Goal: Transaction & Acquisition: Book appointment/travel/reservation

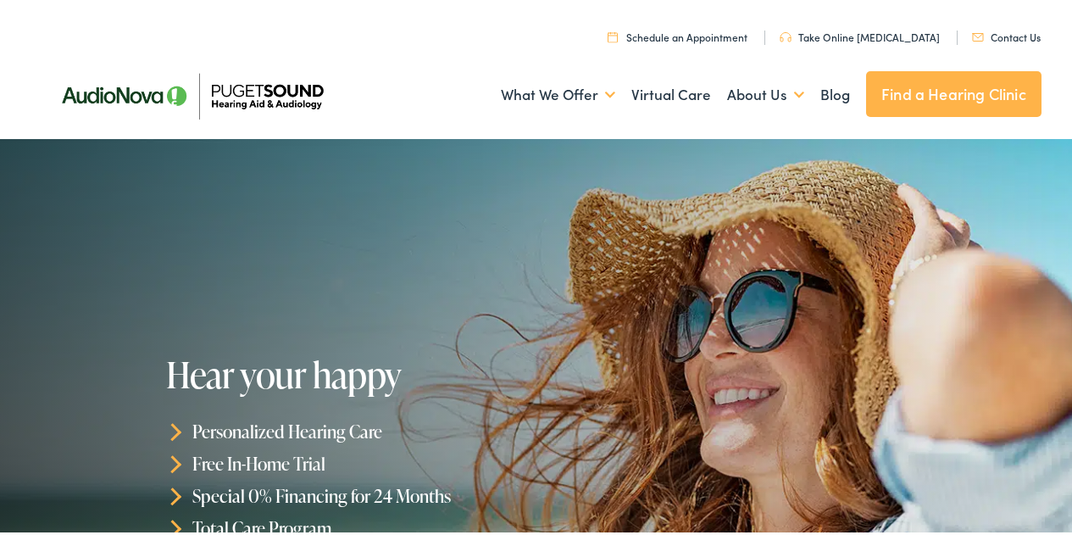
click at [940, 96] on link "Find a Hearing Clinic" at bounding box center [953, 91] width 175 height 46
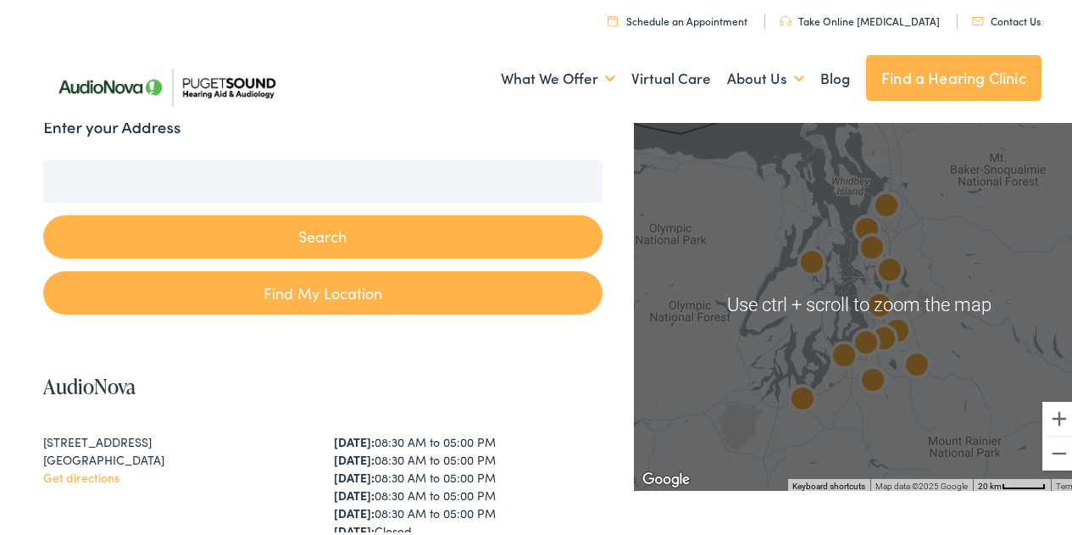
scroll to position [192, 0]
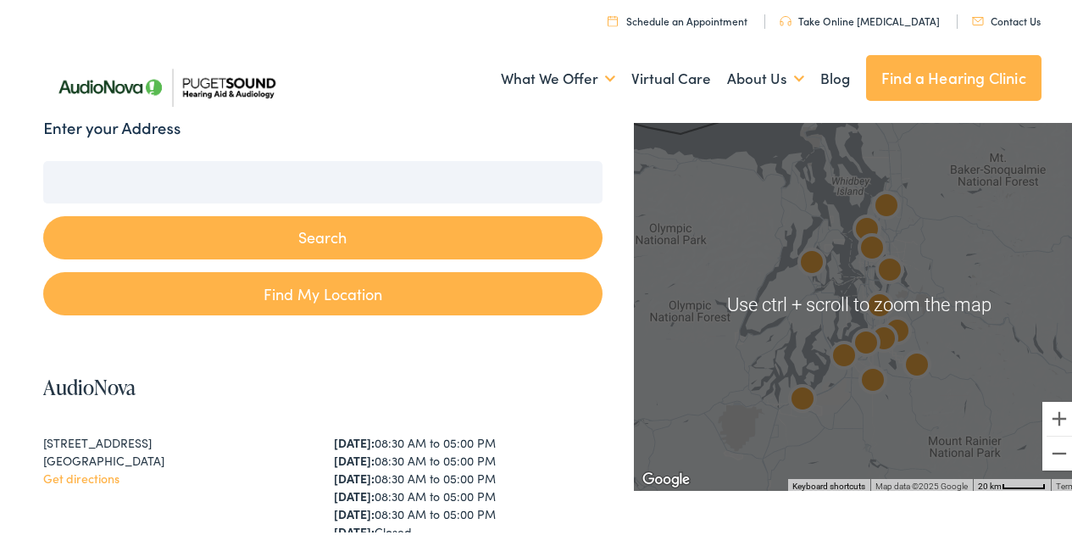
click at [401, 283] on link "Find My Location" at bounding box center [322, 290] width 558 height 43
type input "Lynnwood, Washington"
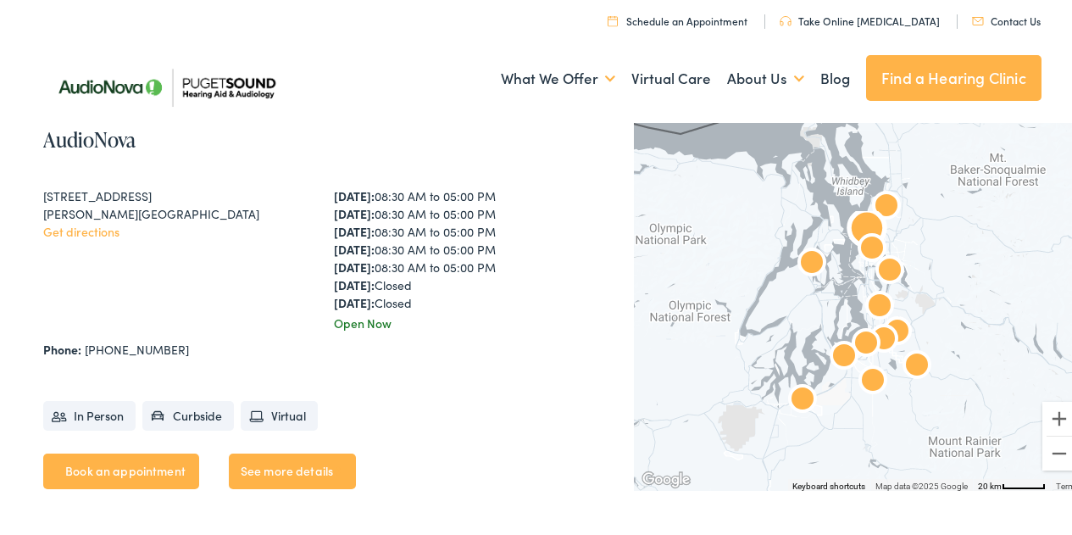
scroll to position [1281, 0]
click at [201, 194] on div "[STREET_ADDRESS]" at bounding box center [177, 192] width 269 height 18
click at [127, 463] on link "Book an appointment" at bounding box center [121, 467] width 156 height 36
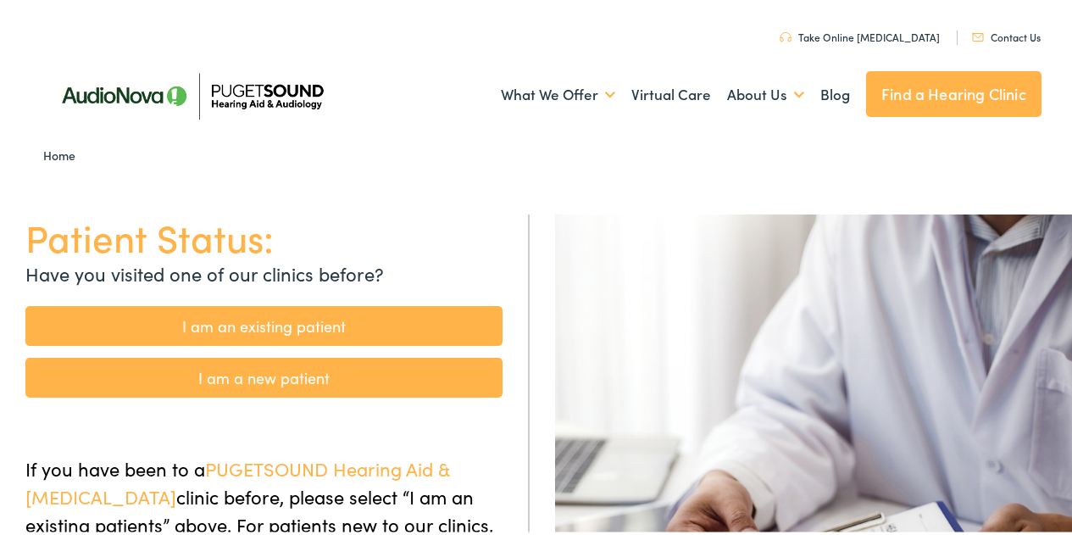
click at [286, 315] on link "I am an existing patient" at bounding box center [263, 323] width 477 height 40
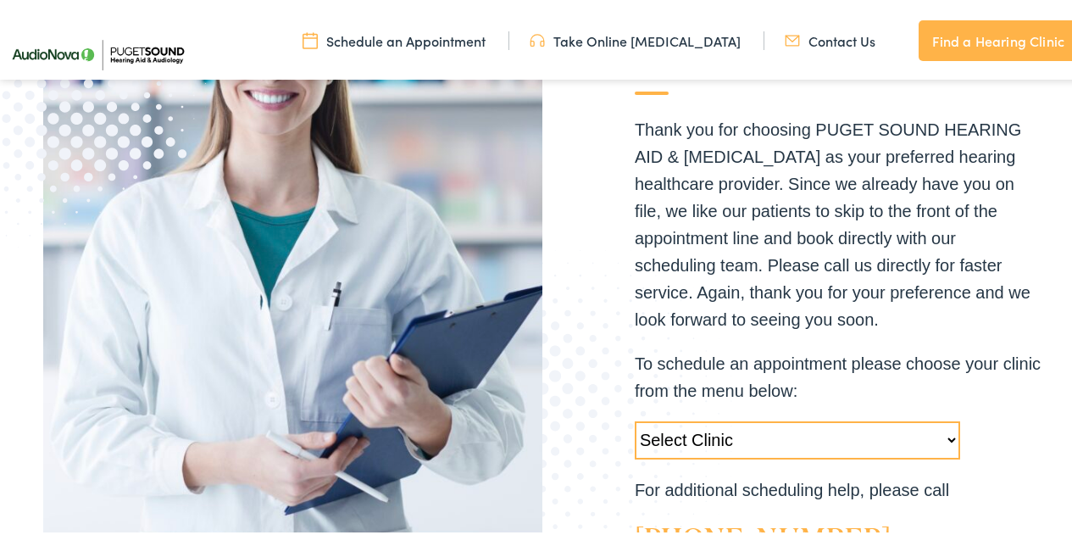
scroll to position [428, 0]
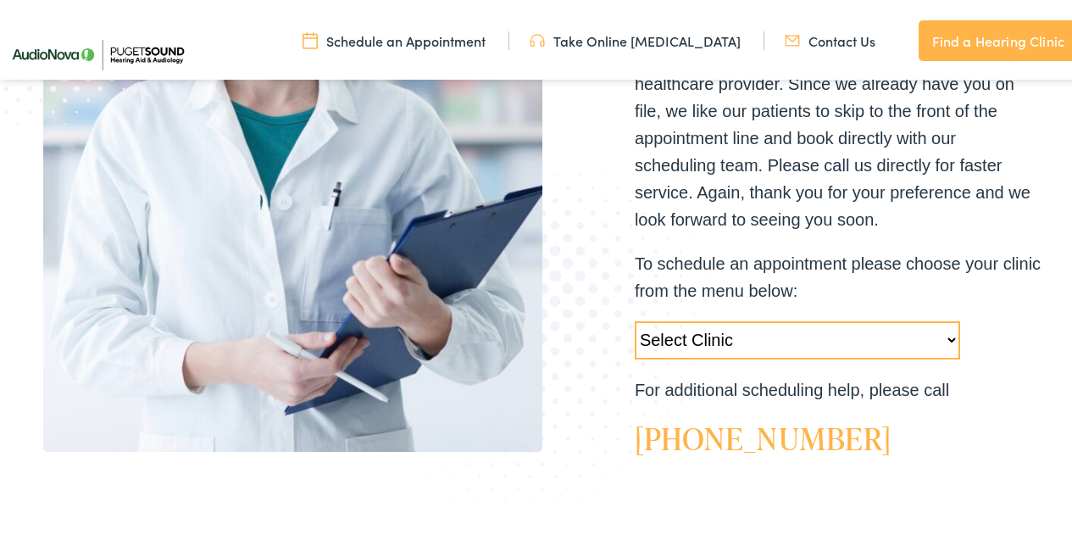
click at [830, 344] on select "Select Clinic Tukwila-WA-AudioNova 14900 Interurban Ave S #185 Tacoma-WA-AudioN…" at bounding box center [797, 337] width 325 height 38
select select "https://pshearing.alpacaaudiology.com/locations/edmonds-wa/"
click at [635, 318] on select "Select Clinic Tukwila-WA-AudioNova 14900 Interurban Ave S #185 Tacoma-WA-AudioN…" at bounding box center [797, 337] width 325 height 38
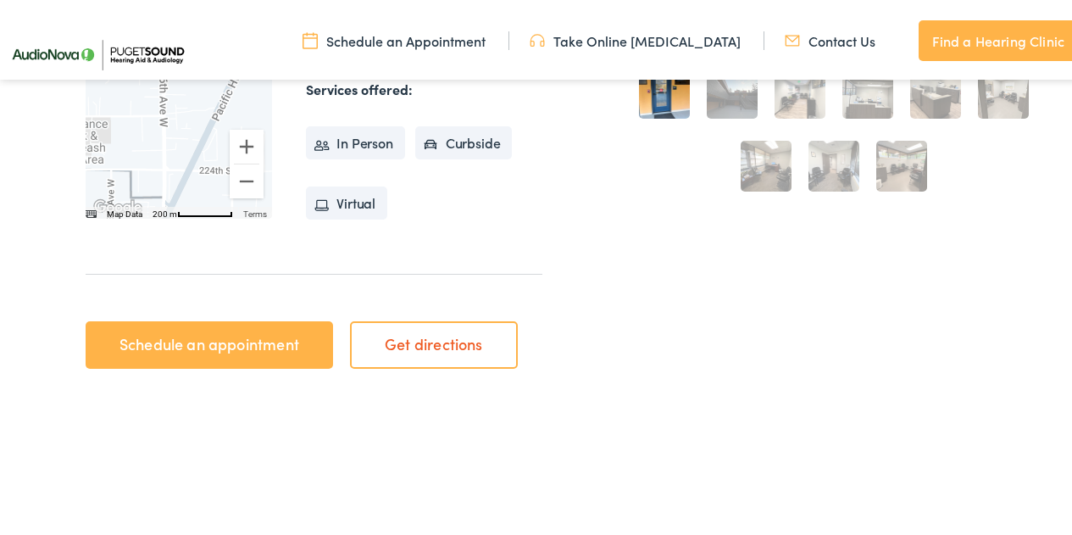
scroll to position [584, 0]
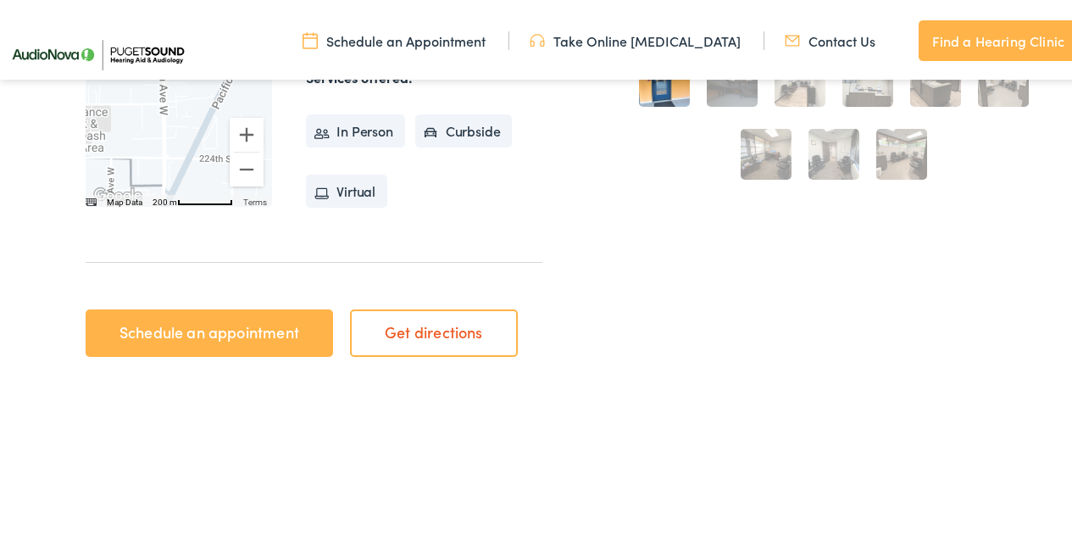
click at [264, 316] on link "Schedule an appointment" at bounding box center [209, 329] width 247 height 47
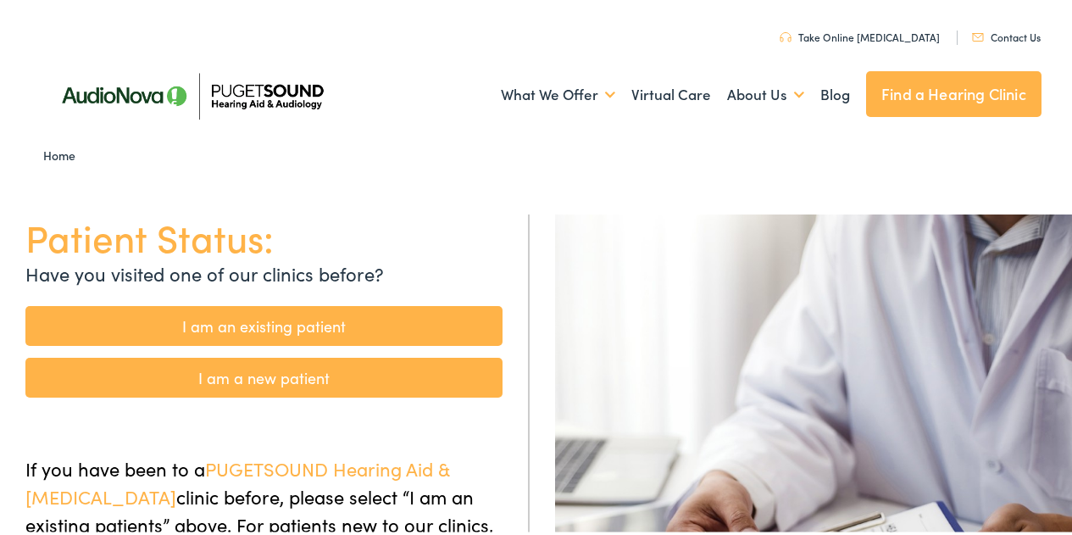
click at [414, 311] on link "I am an existing patient" at bounding box center [263, 323] width 477 height 40
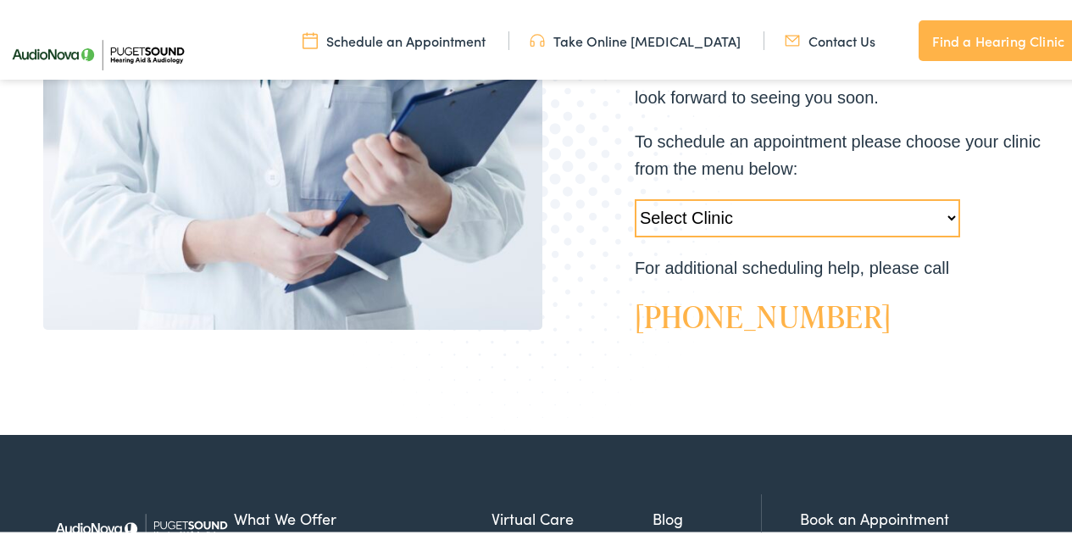
scroll to position [551, 0]
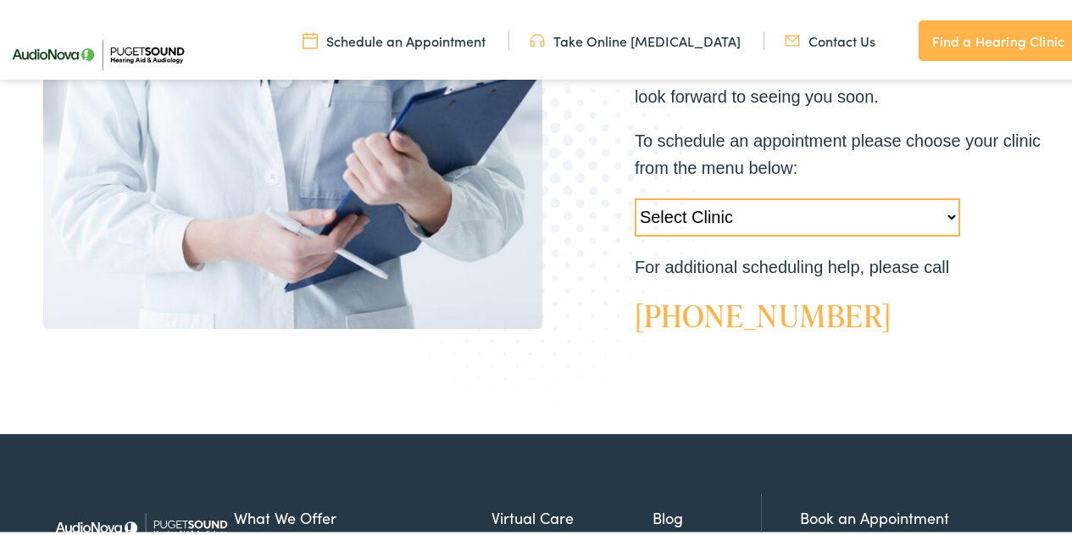
click at [765, 215] on select "Select Clinic Tukwila-WA-AudioNova 14900 Interurban Ave S #185 Tacoma-WA-AudioN…" at bounding box center [797, 214] width 325 height 38
select select "https://pshearing.alpacaaudiology.com/locations/edmonds-wa/"
click at [635, 195] on select "Select Clinic Tukwila-WA-AudioNova 14900 Interurban Ave S #185 Tacoma-WA-AudioN…" at bounding box center [797, 214] width 325 height 38
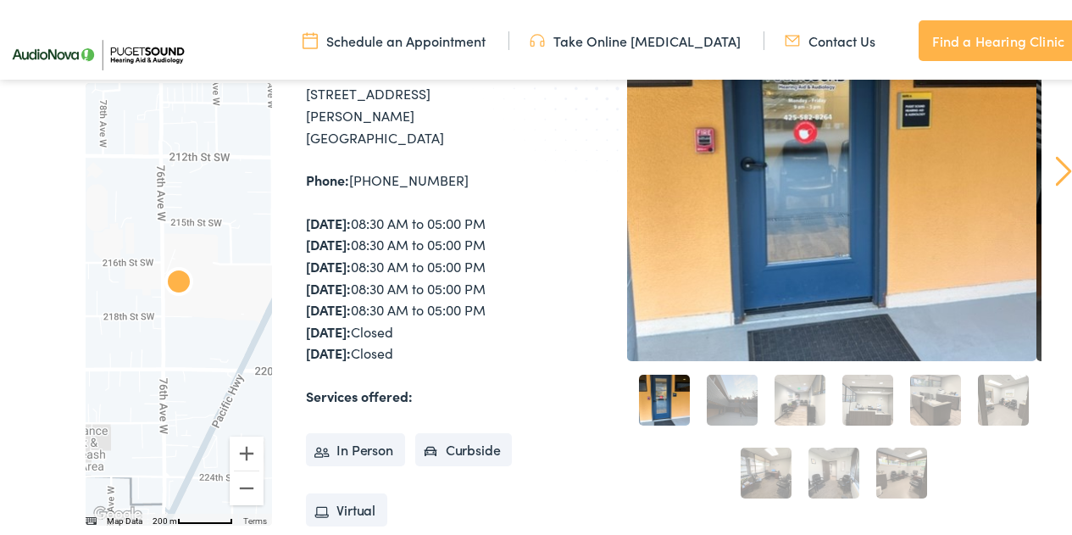
scroll to position [264, 0]
